Goal: Find specific page/section: Find specific page/section

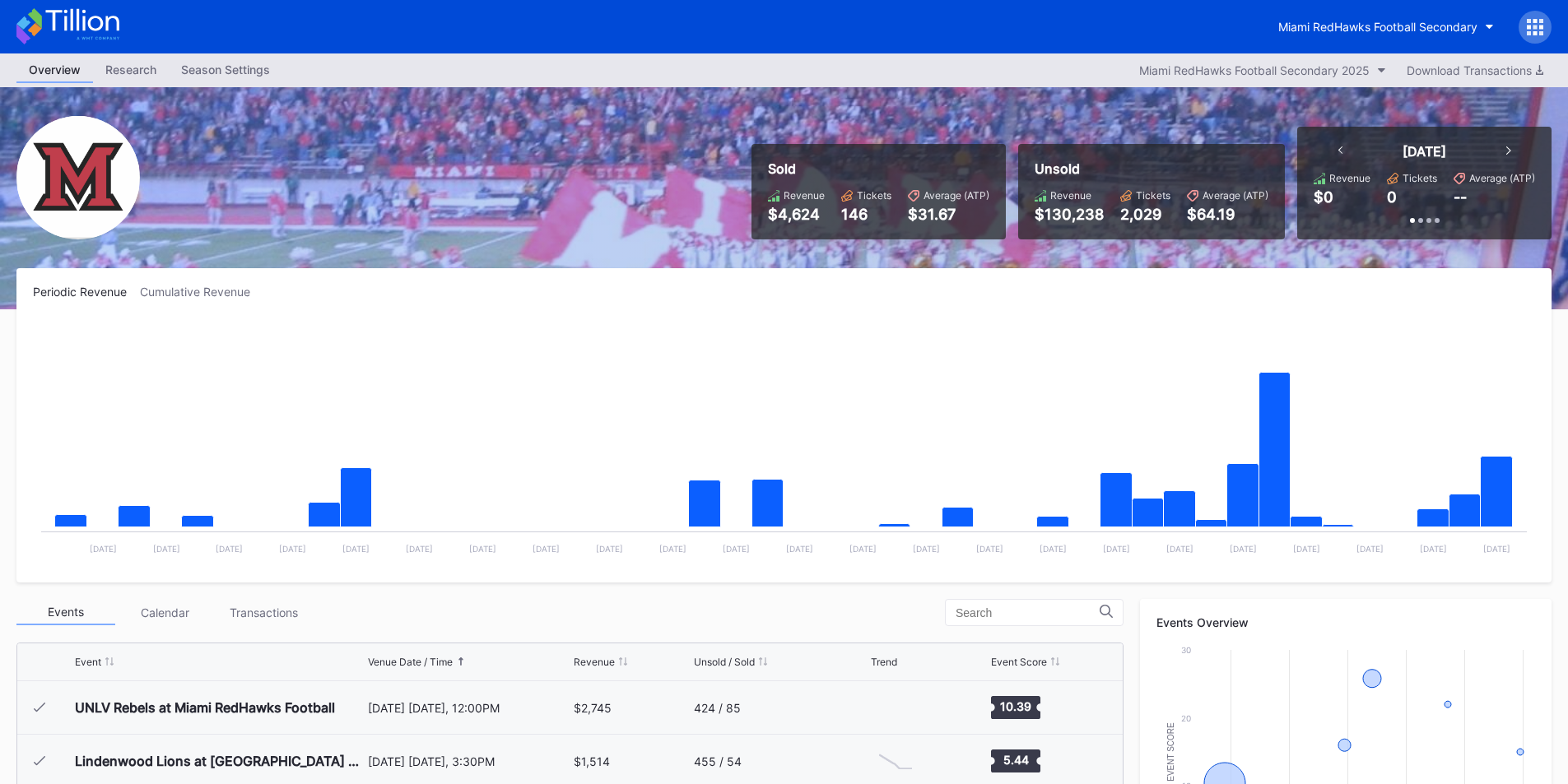
drag, startPoint x: 1131, startPoint y: 40, endPoint x: 1149, endPoint y: 9, distance: 35.8
click at [1130, 36] on div "Miami RedHawks Football Secondary" at bounding box center [784, 27] width 1568 height 53
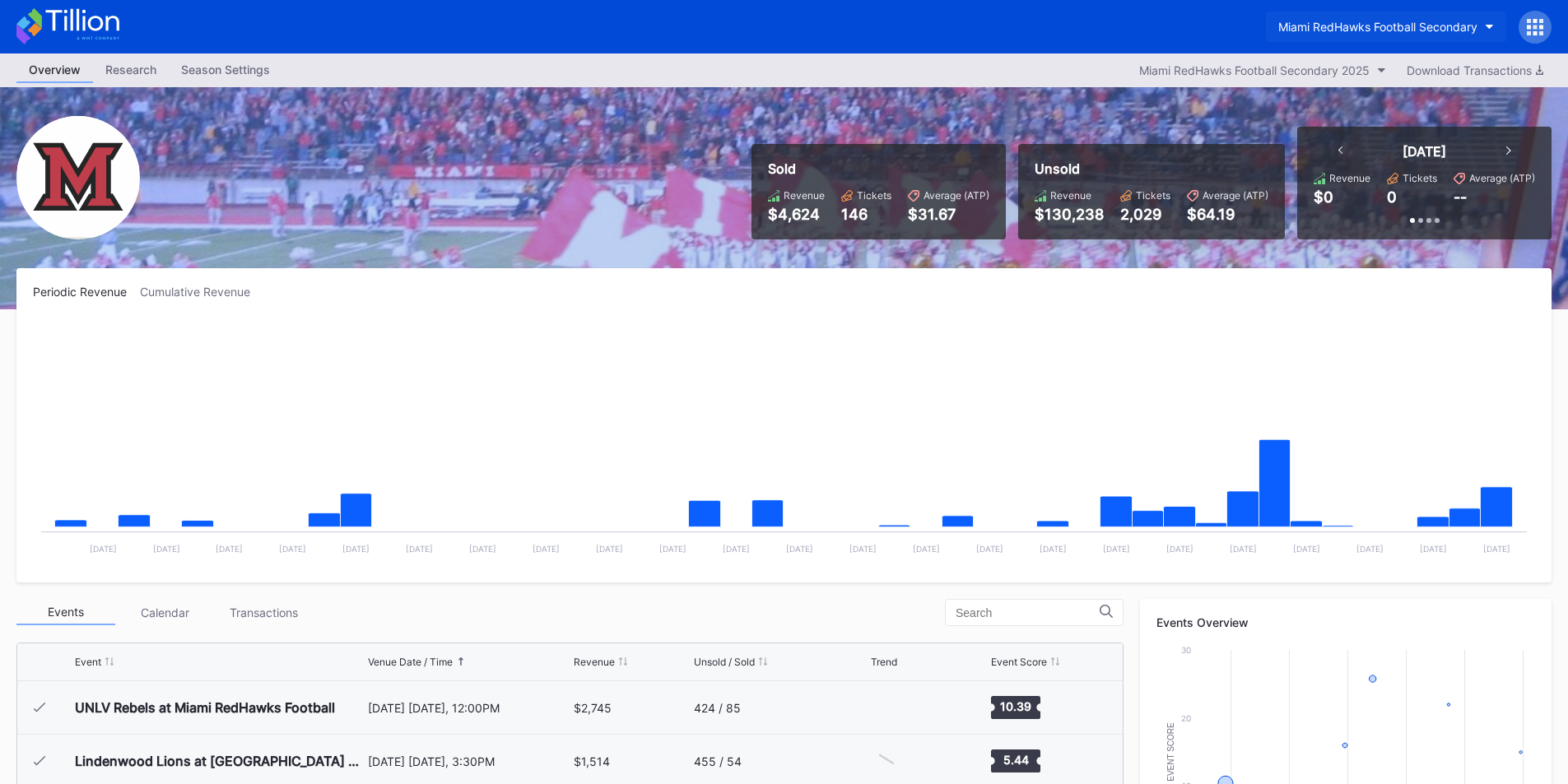
click at [1337, 24] on div "Miami RedHawks Football Secondary" at bounding box center [1377, 26] width 199 height 14
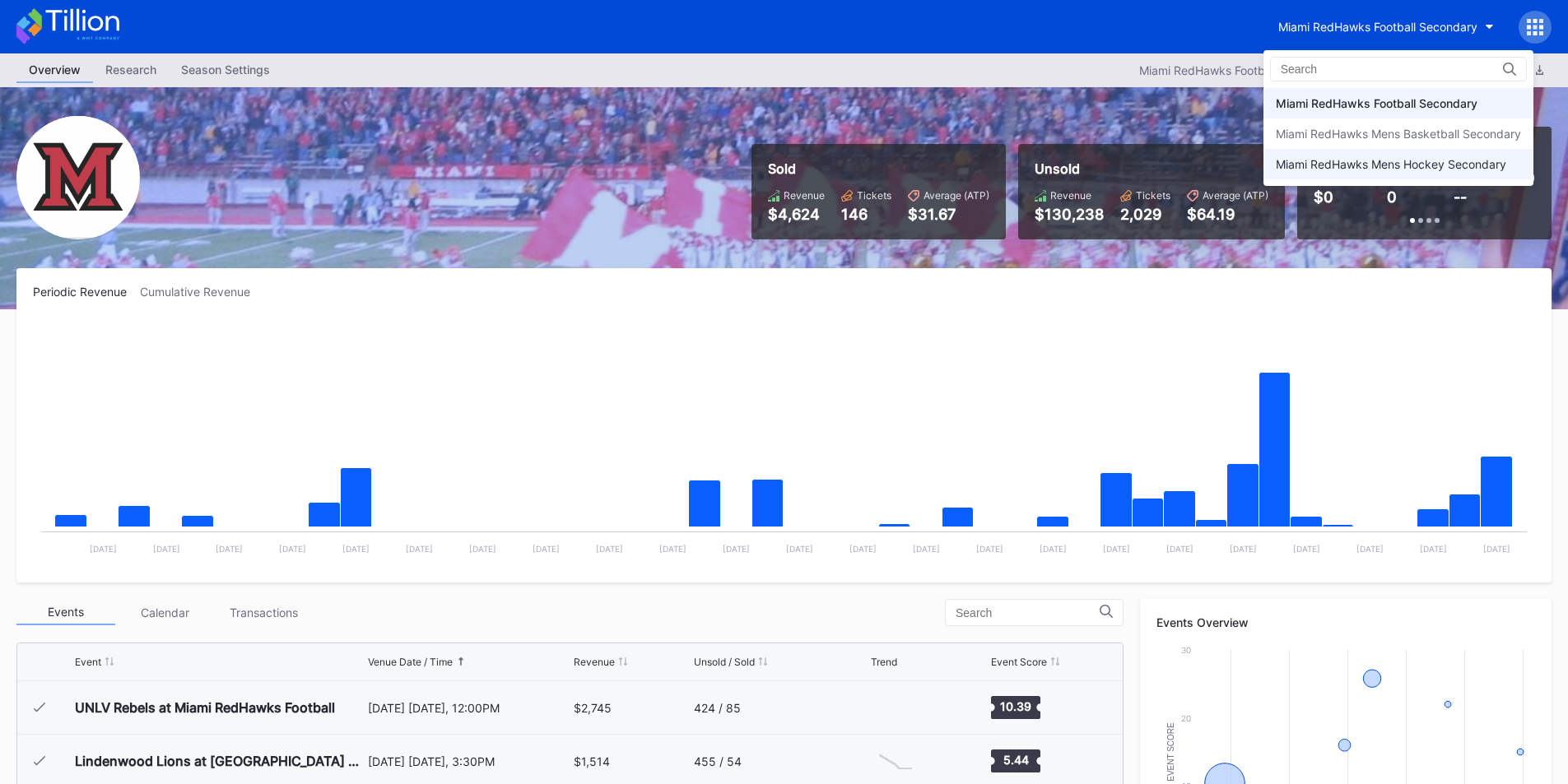
click at [1322, 162] on div "Miami RedHawks Mens Hockey Secondary" at bounding box center [1391, 164] width 230 height 14
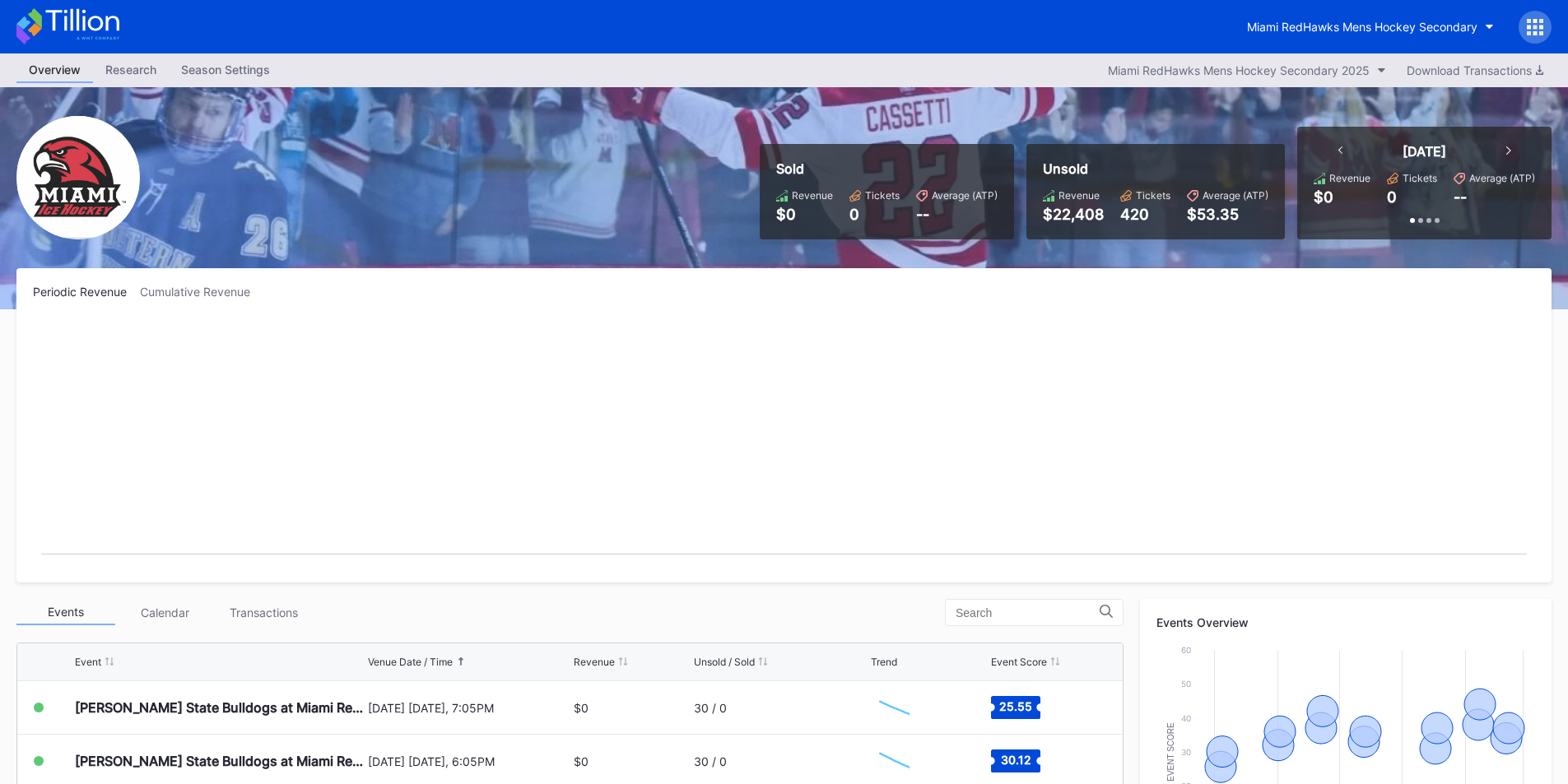
click at [915, 362] on rect "Chart title" at bounding box center [784, 442] width 1502 height 247
click at [1273, 17] on button "Miami RedHawks Mens Hockey Secondary" at bounding box center [1370, 26] width 272 height 30
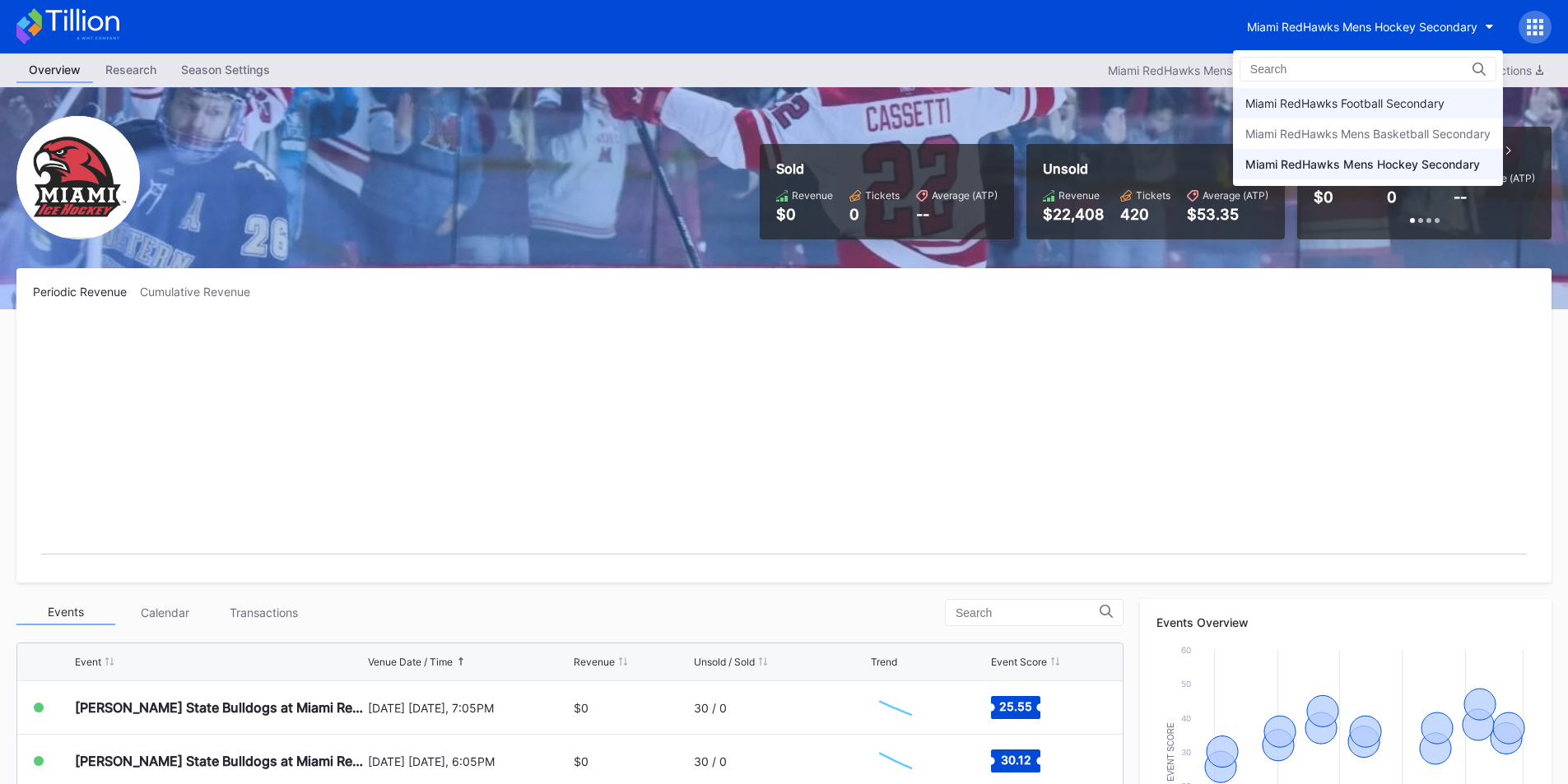
click at [1313, 107] on div "Miami RedHawks Football Secondary" at bounding box center [1345, 102] width 199 height 14
